Goal: Navigation & Orientation: Find specific page/section

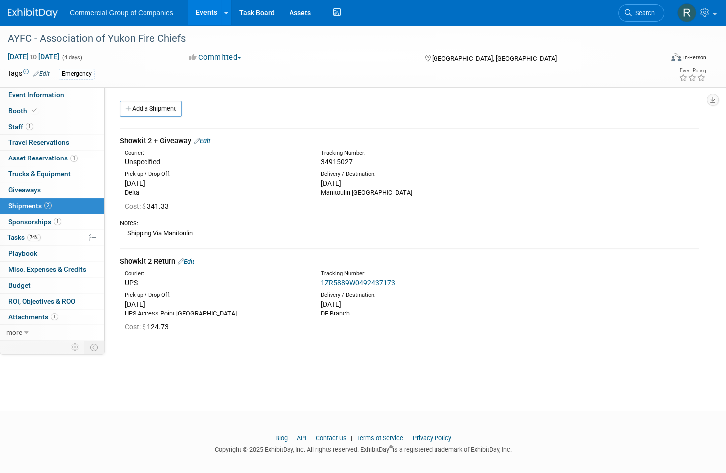
drag, startPoint x: 178, startPoint y: 414, endPoint x: 187, endPoint y: 410, distance: 10.3
click at [178, 414] on footer "Blog | API | Contact Us | Terms of Service | Privacy Policy Copyright © 2025 Ex…" at bounding box center [363, 446] width 726 height 70
click at [105, 12] on span "Commercial Group of Companies" at bounding box center [122, 13] width 104 height 8
click at [41, 15] on img at bounding box center [33, 13] width 50 height 10
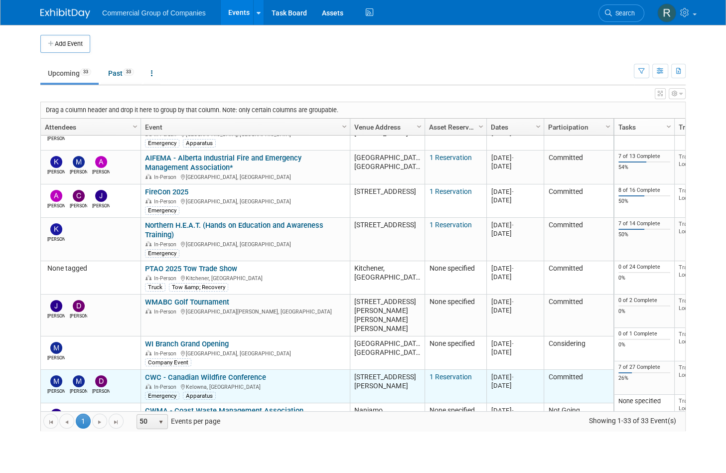
scroll to position [178, 0]
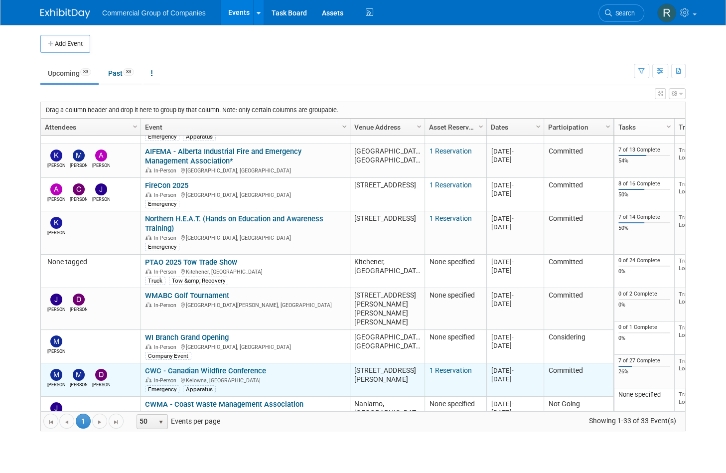
click at [224, 366] on link "CWC - Canadian Wildfire Conference" at bounding box center [205, 370] width 121 height 9
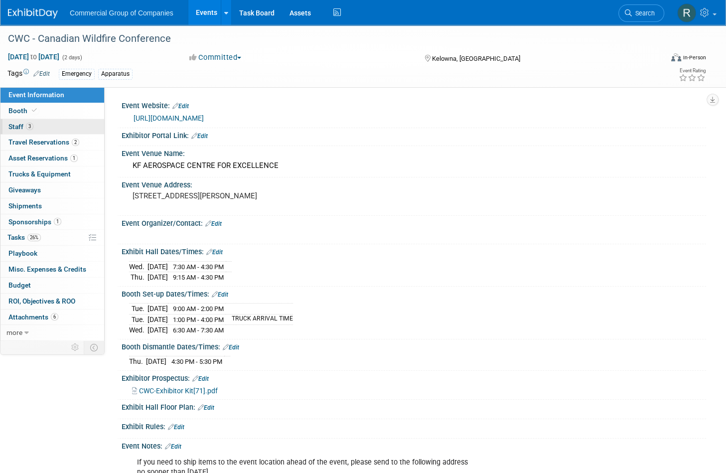
click at [82, 126] on link "3 Staff 3" at bounding box center [52, 126] width 104 height 15
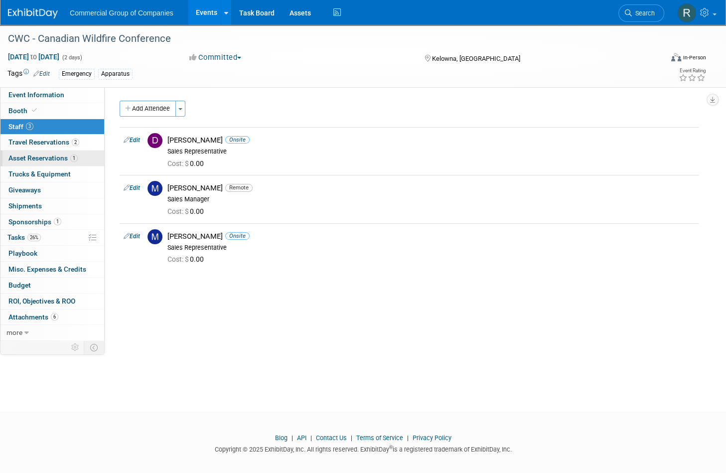
click at [87, 156] on link "1 Asset Reservations 1" at bounding box center [52, 157] width 104 height 15
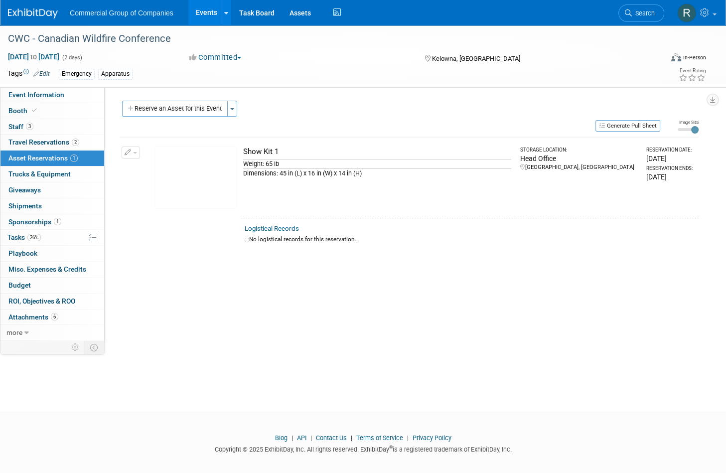
click at [336, 312] on div "Event Website: Edit https://www.canadianwildfireconference.ca/ Exhibitor Portal…" at bounding box center [405, 213] width 601 height 252
